Goal: Use online tool/utility: Utilize a website feature to perform a specific function

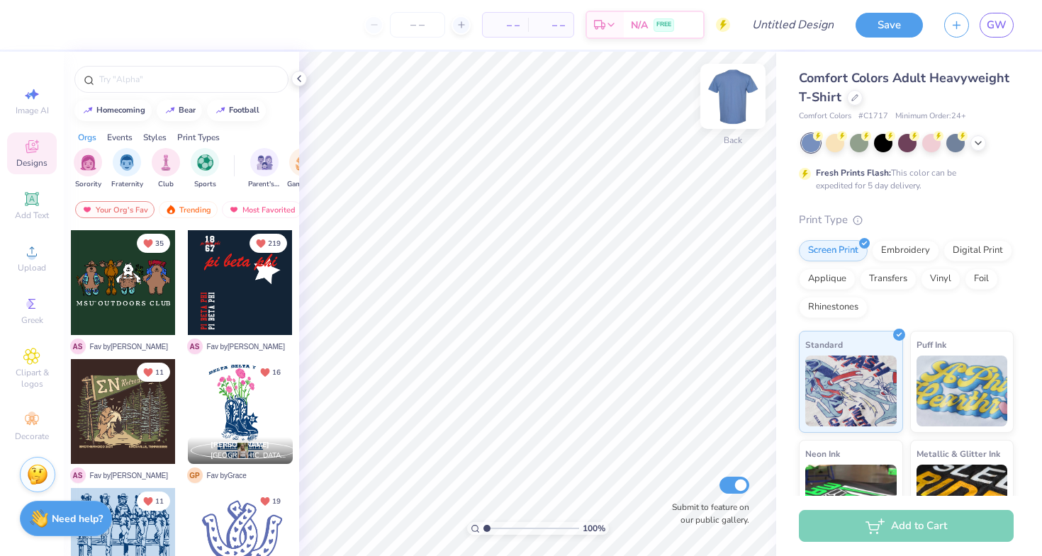
click at [741, 104] on img at bounding box center [732, 96] width 57 height 57
click at [889, 148] on div at bounding box center [883, 142] width 18 height 18
click at [733, 89] on img at bounding box center [732, 96] width 57 height 57
click at [733, 89] on img at bounding box center [733, 96] width 28 height 28
click at [42, 259] on div "Upload" at bounding box center [32, 258] width 50 height 42
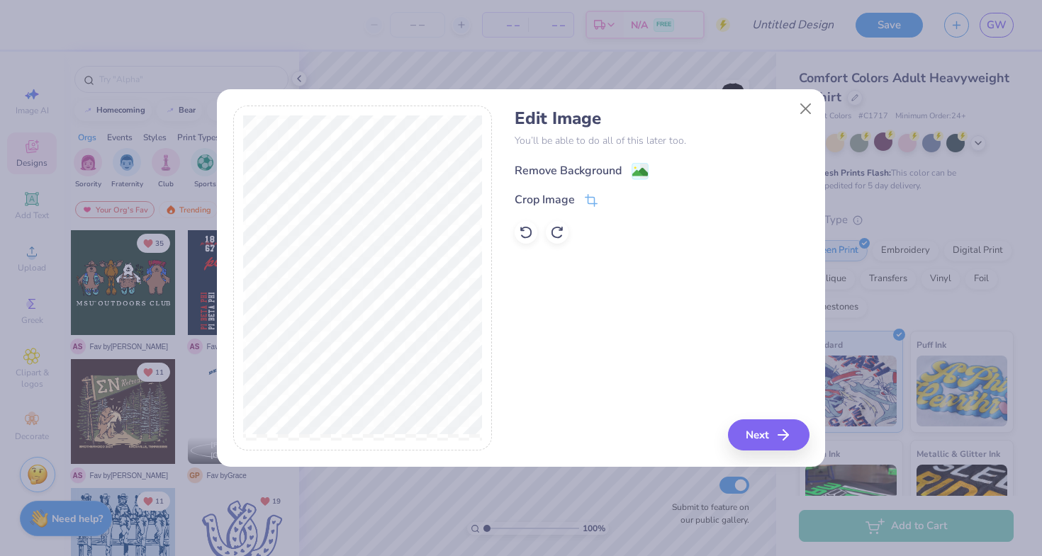
click at [585, 168] on div "Remove Background" at bounding box center [568, 170] width 107 height 17
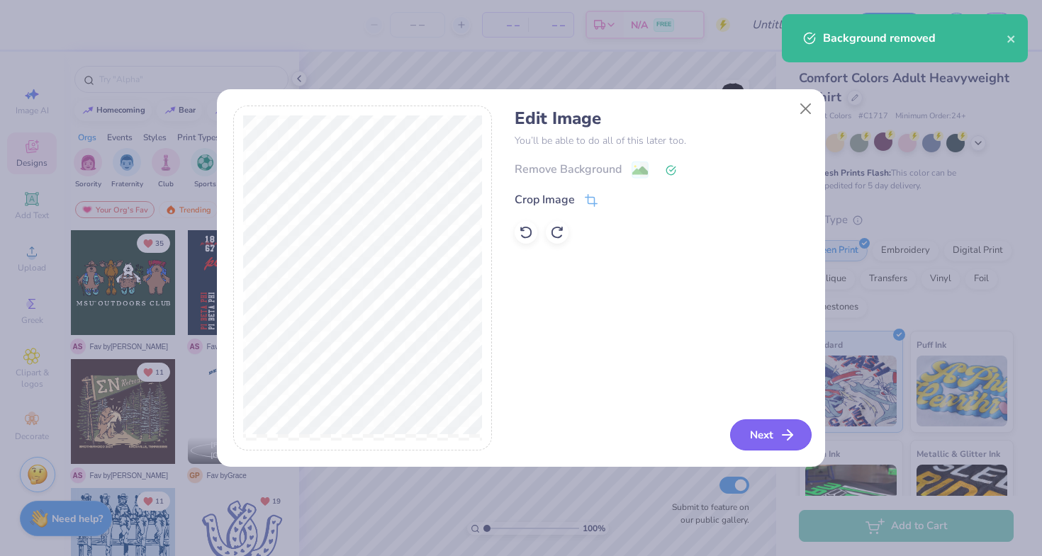
click at [737, 427] on button "Next" at bounding box center [770, 435] width 81 height 31
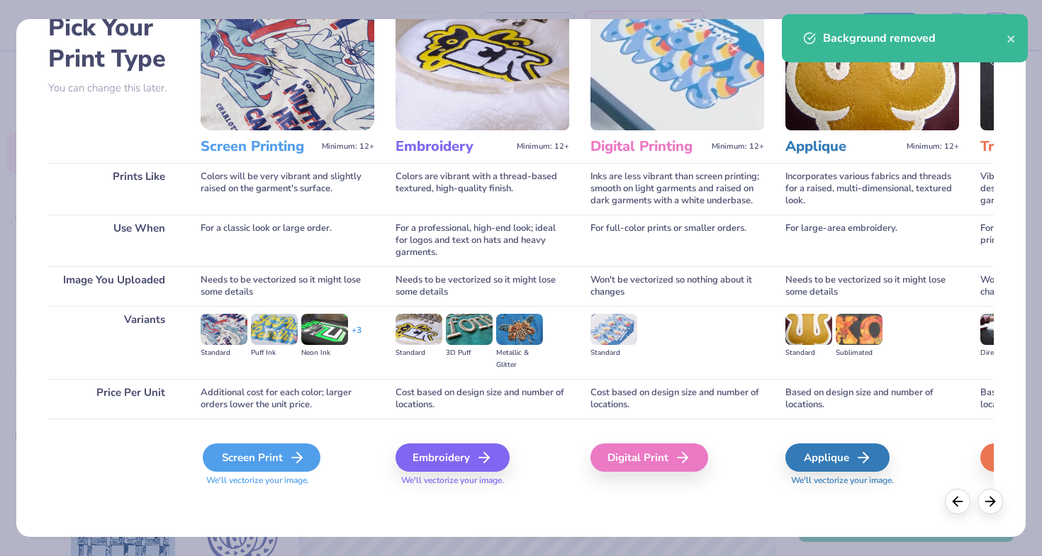
scroll to position [79, 0]
click at [278, 453] on div "Screen Print" at bounding box center [262, 458] width 118 height 28
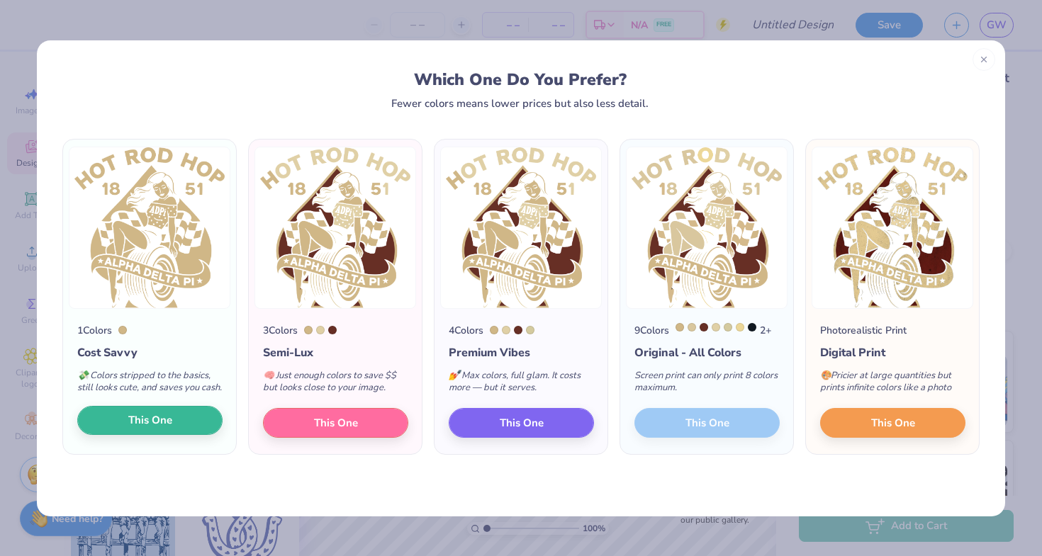
click at [190, 422] on button "This One" at bounding box center [149, 421] width 145 height 30
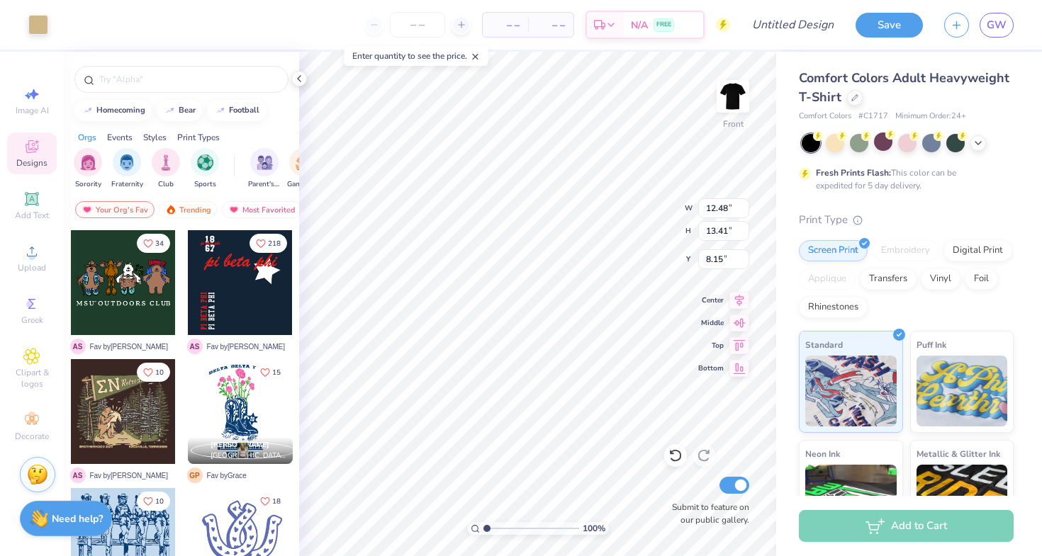
type input "12.48"
type input "13.41"
type input "5.20"
click at [429, 28] on input "number" at bounding box center [417, 25] width 55 height 26
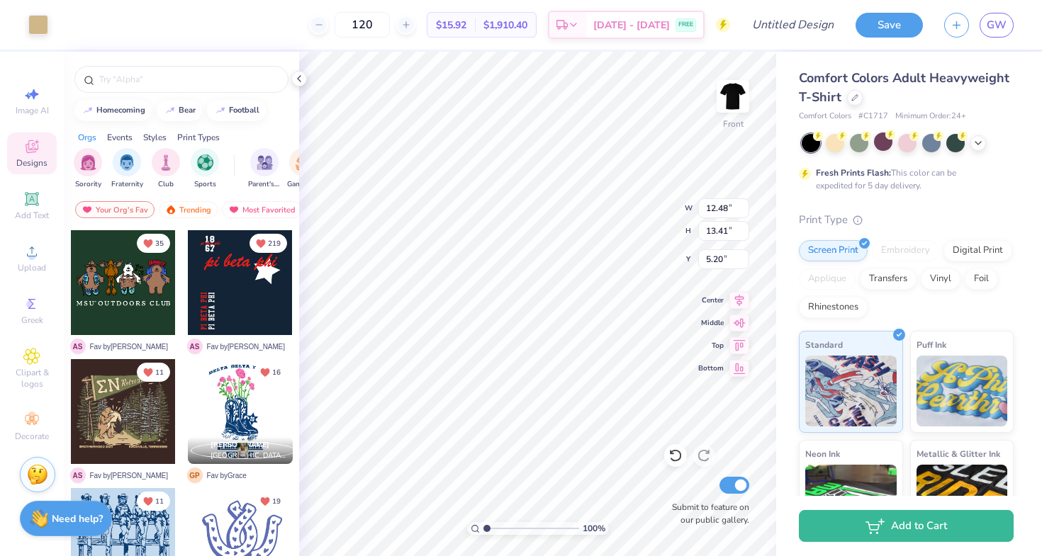
type input "120"
click at [852, 99] on icon at bounding box center [855, 97] width 6 height 6
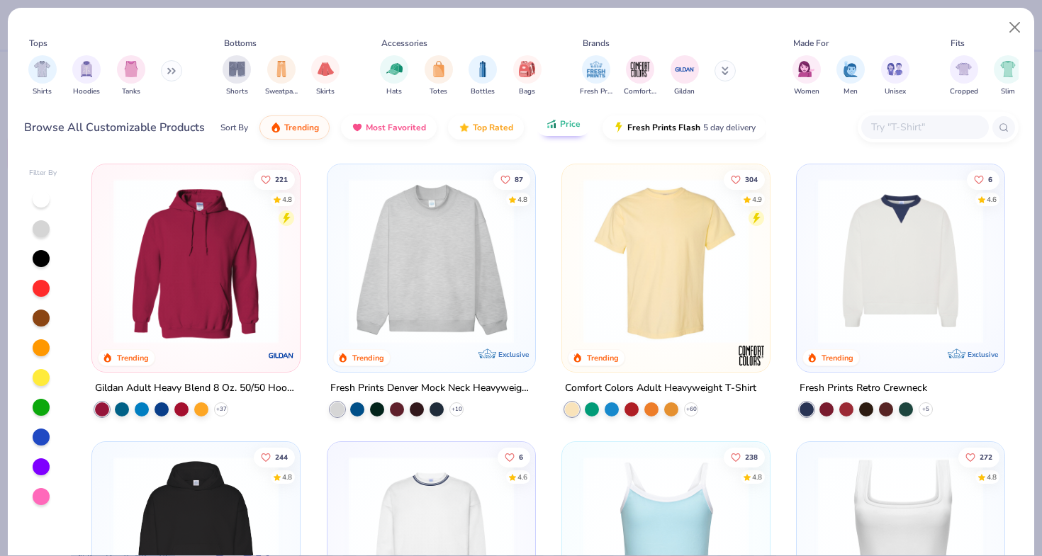
click at [574, 126] on span "Price" at bounding box center [570, 123] width 21 height 11
